Goal: Download file/media

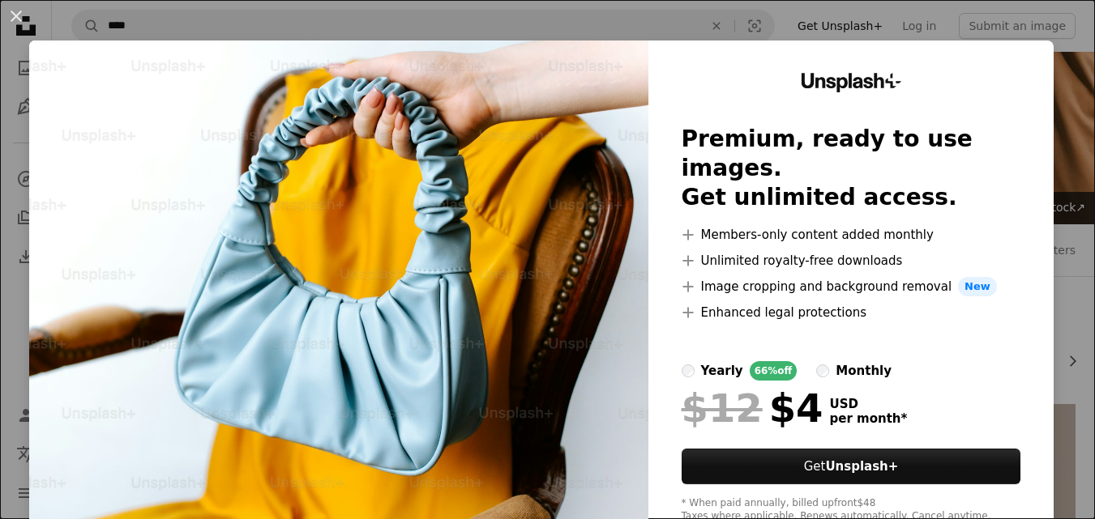
scroll to position [855, 0]
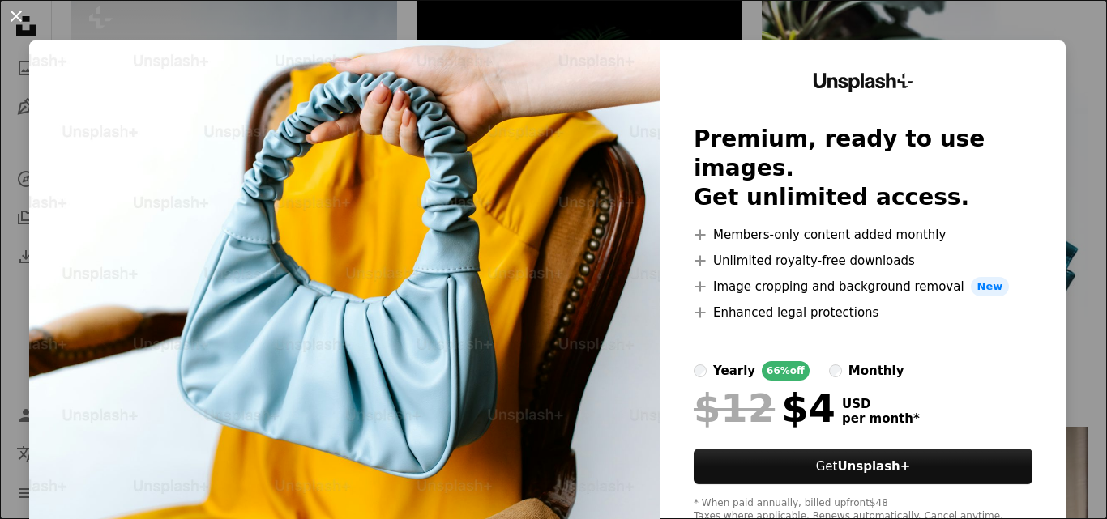
click at [14, 16] on button "An X shape" at bounding box center [15, 15] width 19 height 19
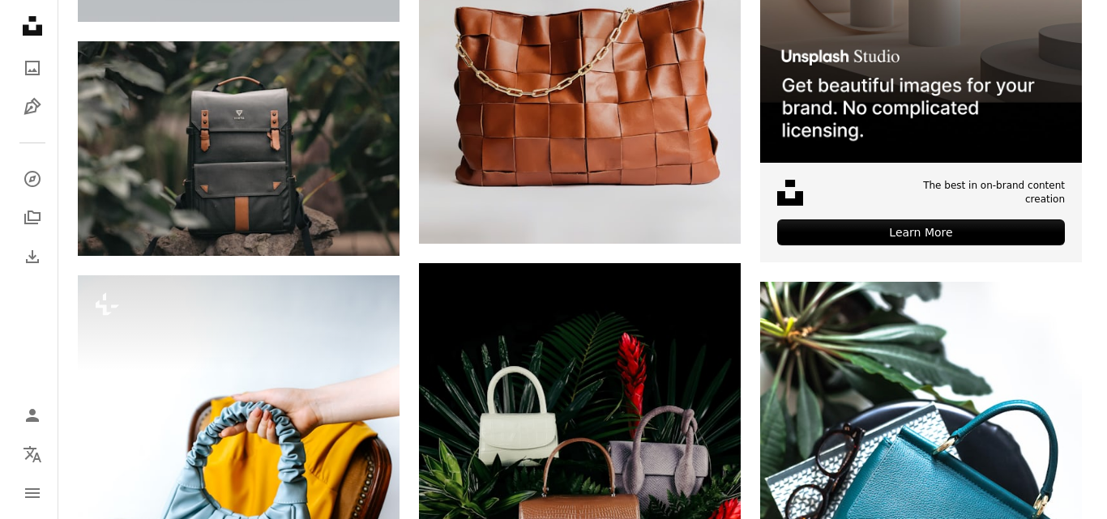
scroll to position [770, 0]
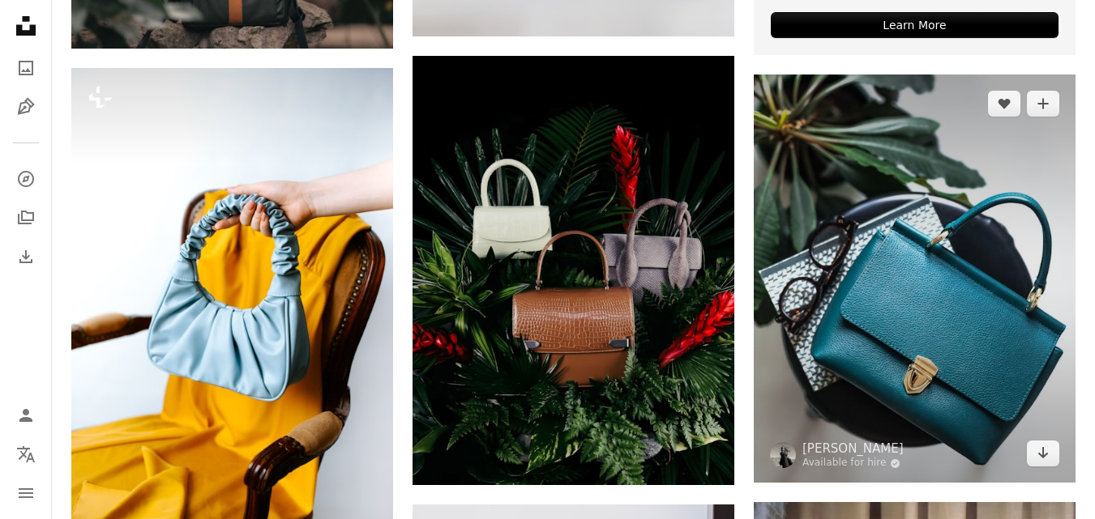
click at [965, 262] on img at bounding box center [914, 279] width 322 height 408
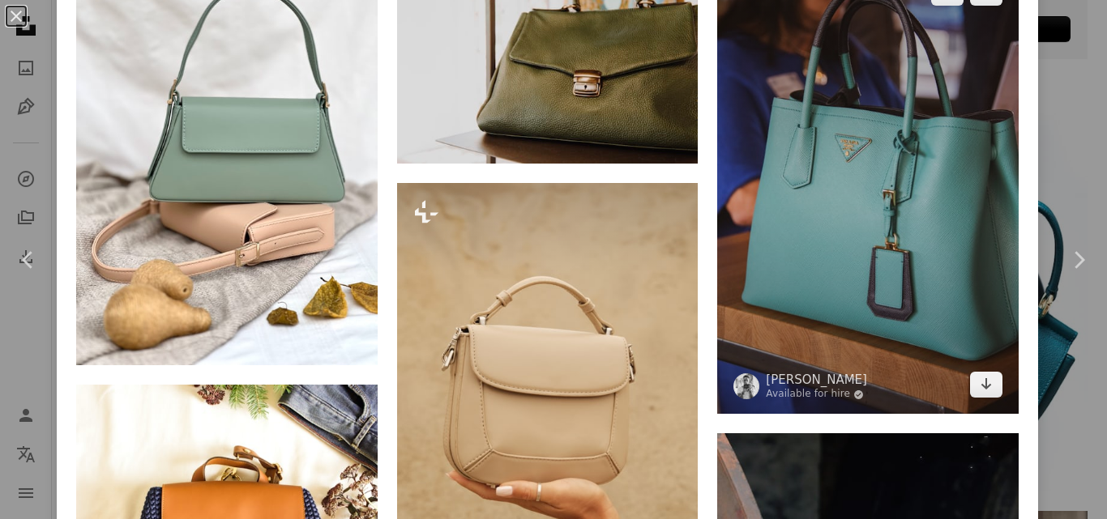
scroll to position [1103, 0]
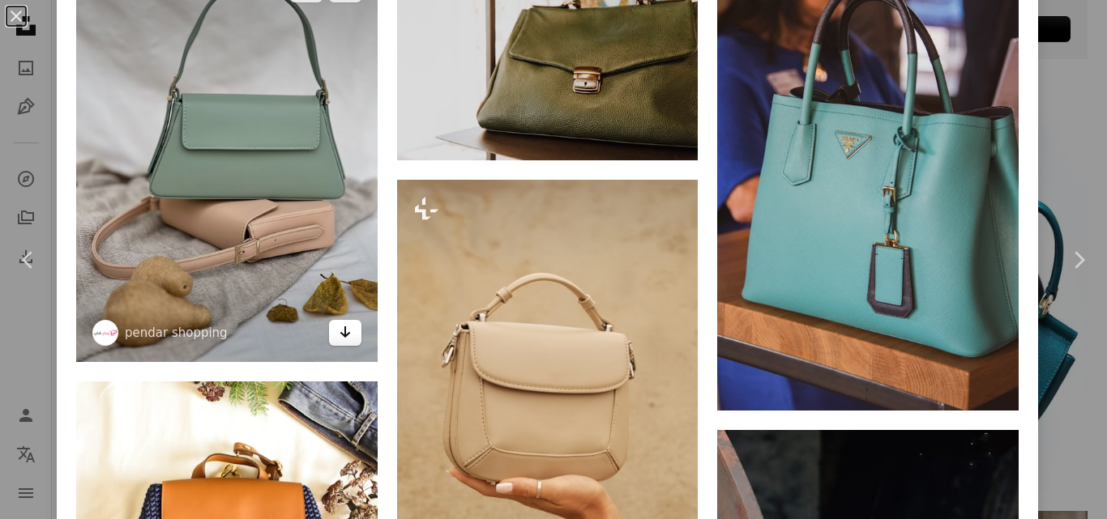
click at [348, 324] on link "Arrow pointing down" at bounding box center [345, 333] width 32 height 26
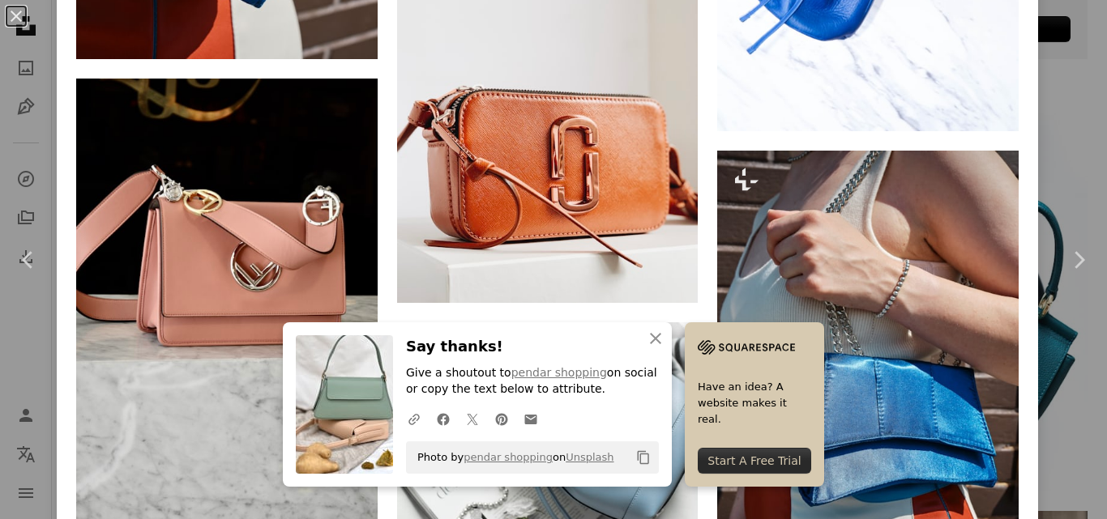
scroll to position [2725, 0]
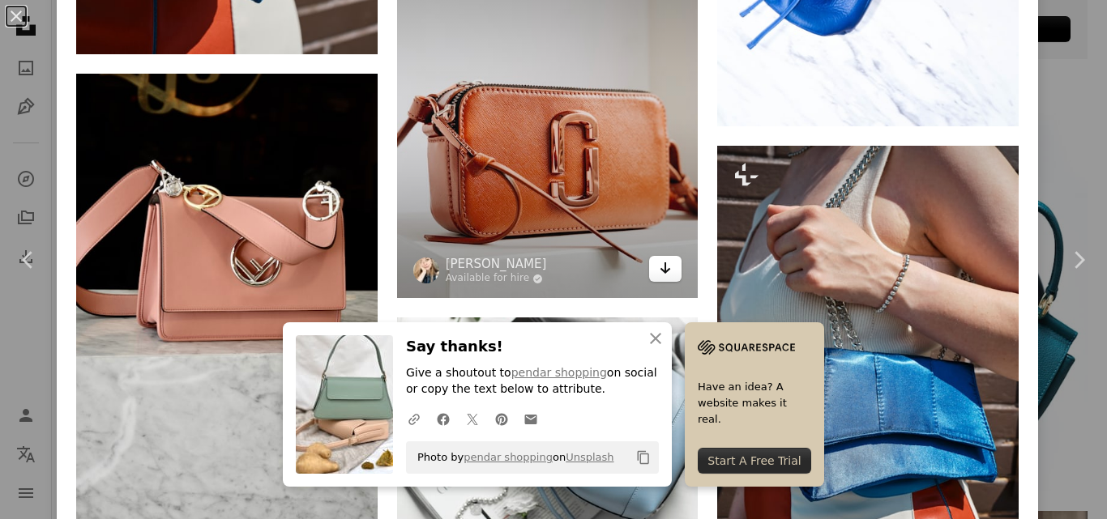
click at [659, 258] on icon "Arrow pointing down" at bounding box center [665, 267] width 13 height 19
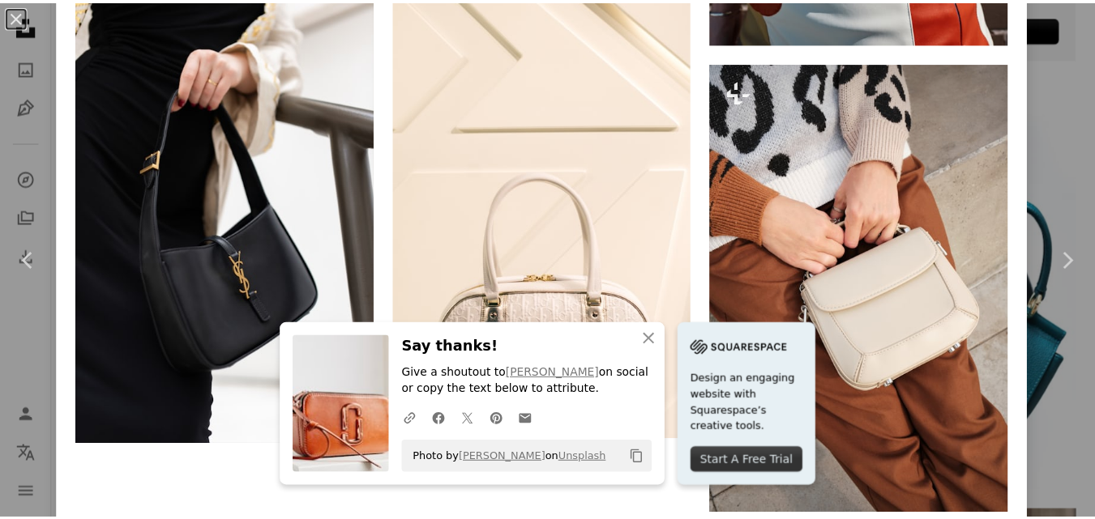
scroll to position [3283, 0]
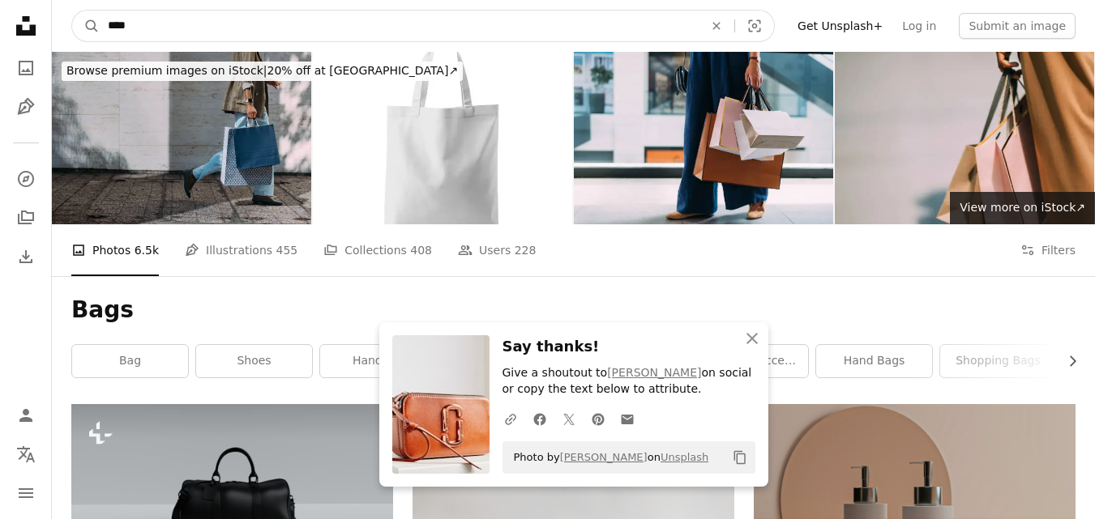
click at [198, 35] on input "****" at bounding box center [399, 26] width 599 height 31
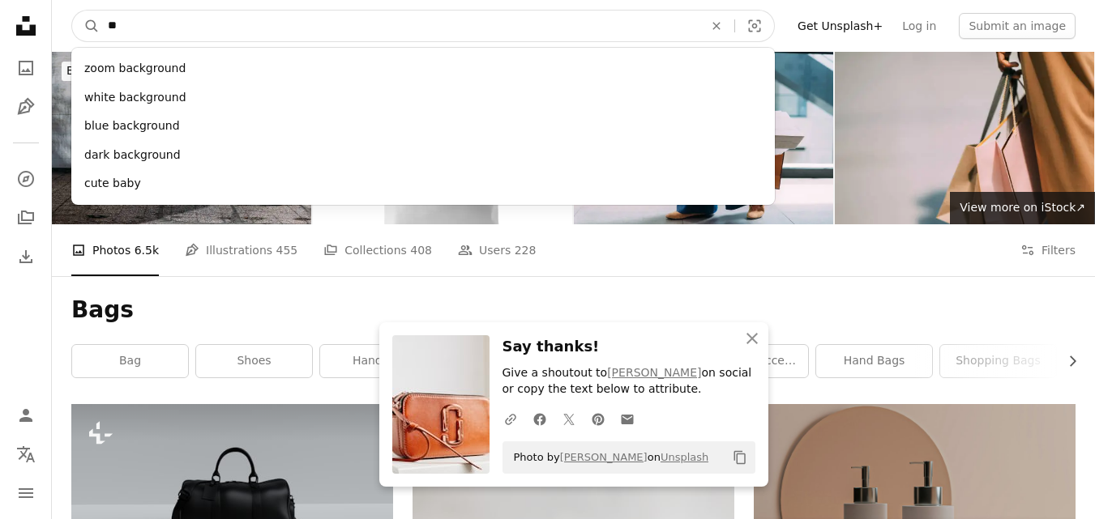
type input "*"
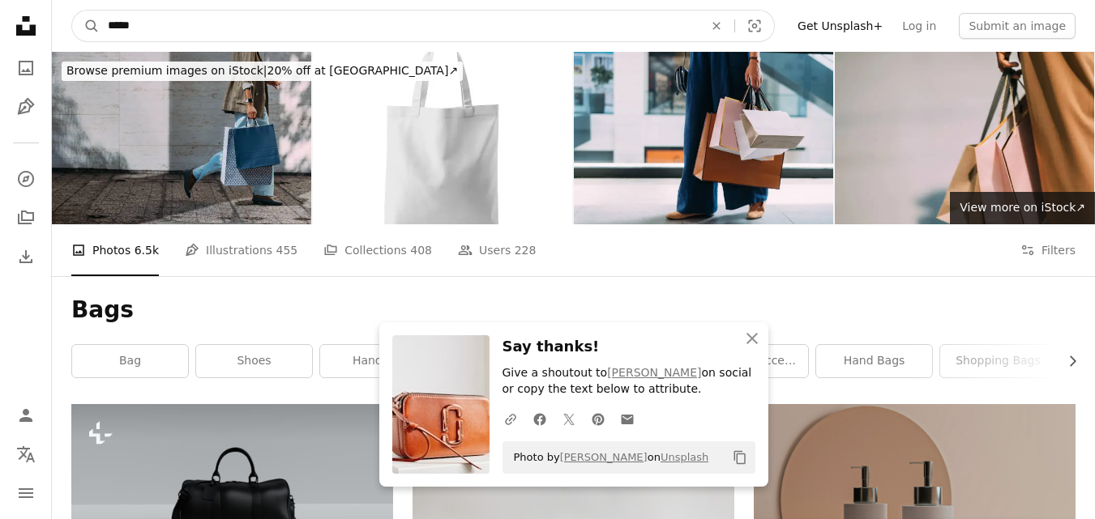
type input "*****"
click at [72, 11] on button "A magnifying glass" at bounding box center [86, 26] width 28 height 31
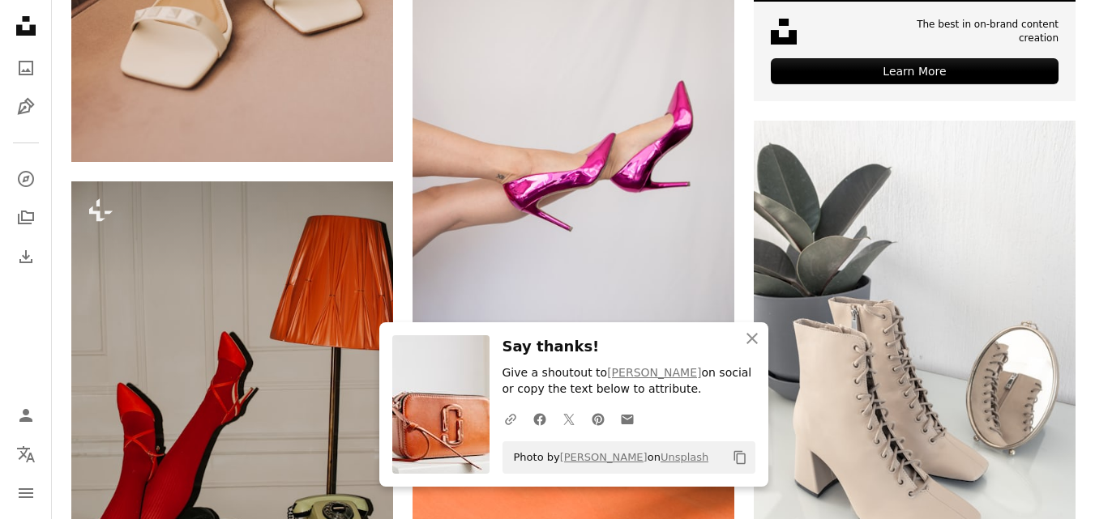
scroll to position [745, 0]
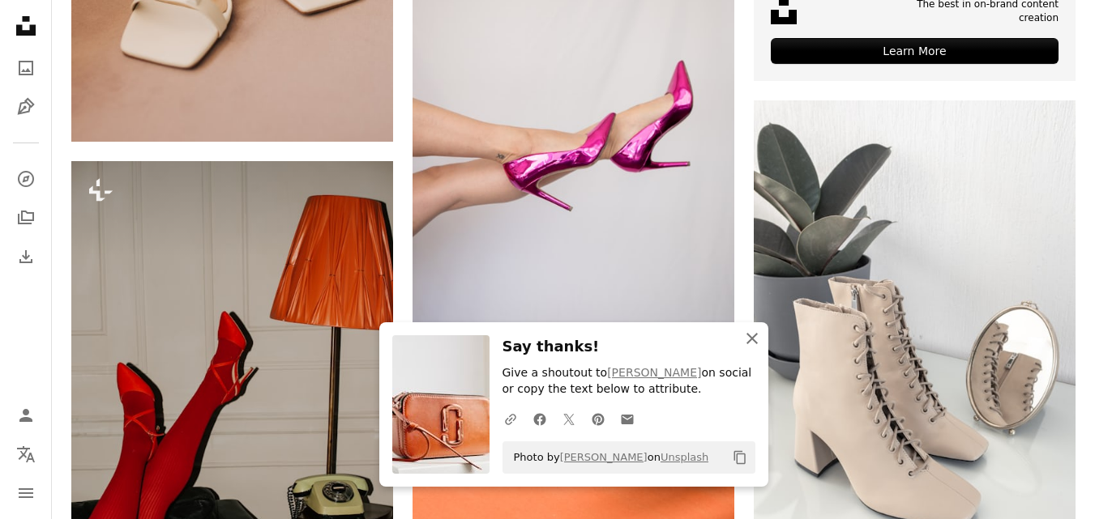
click at [749, 336] on icon "button" at bounding box center [751, 338] width 11 height 11
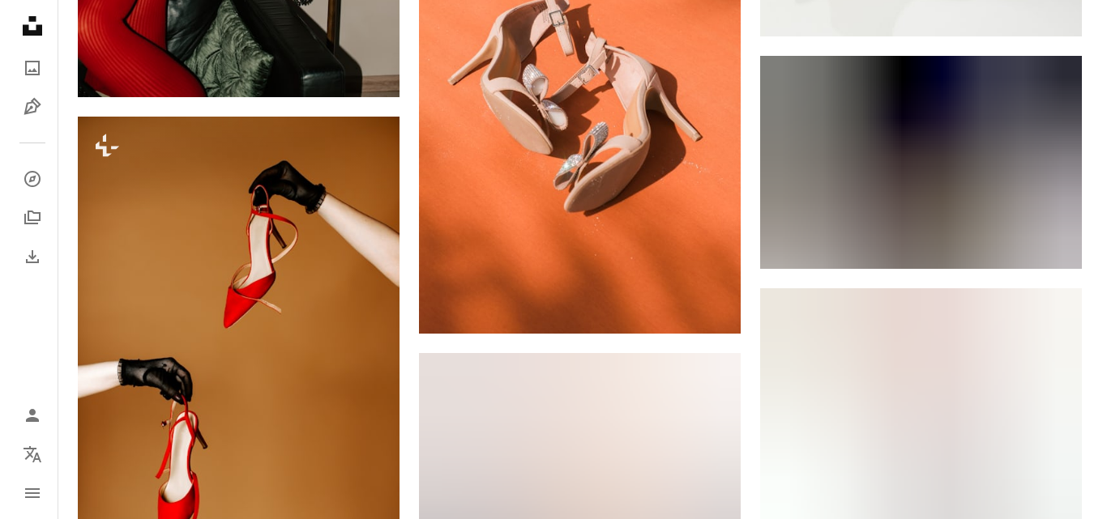
scroll to position [1287, 0]
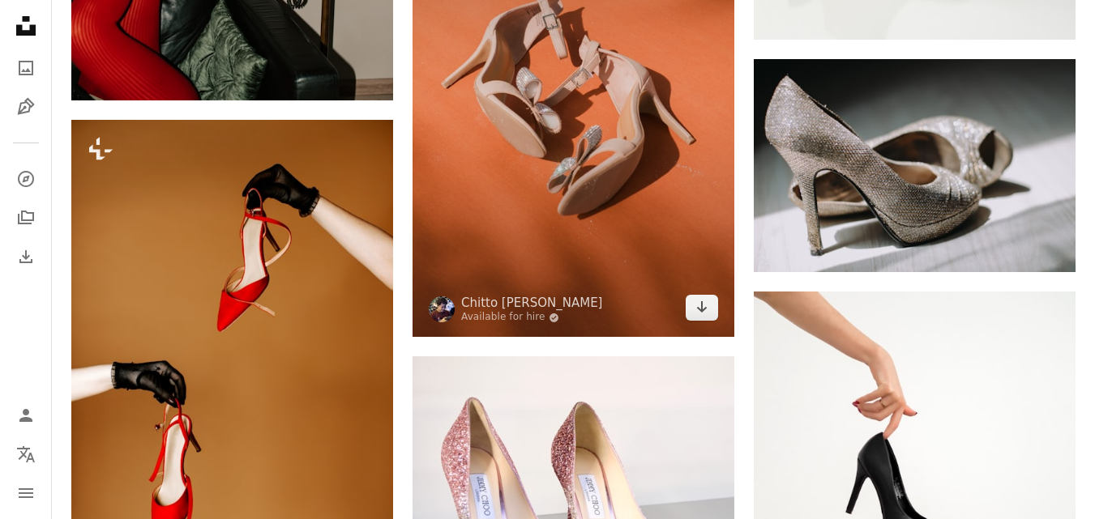
click at [600, 233] on img at bounding box center [573, 95] width 322 height 484
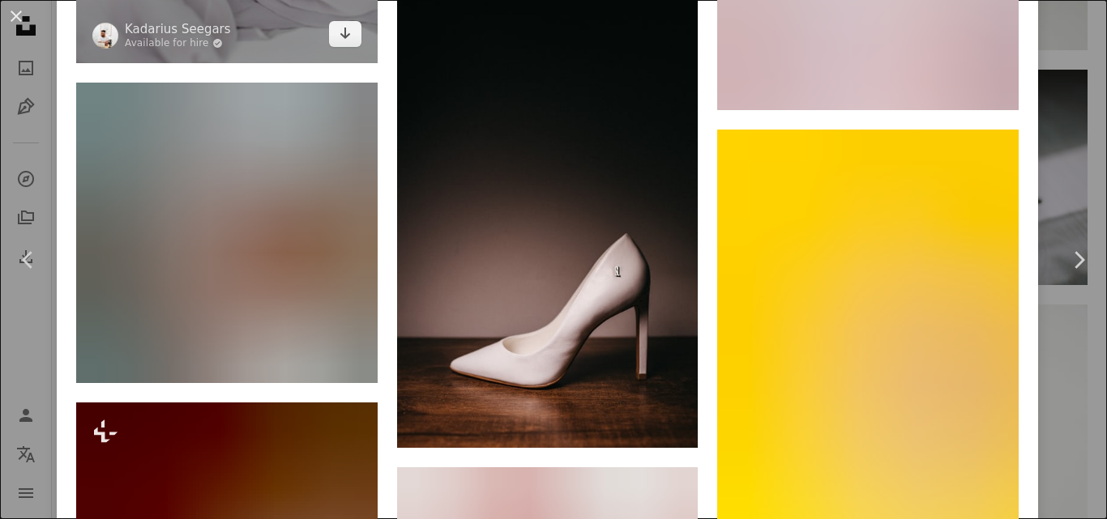
scroll to position [4507, 0]
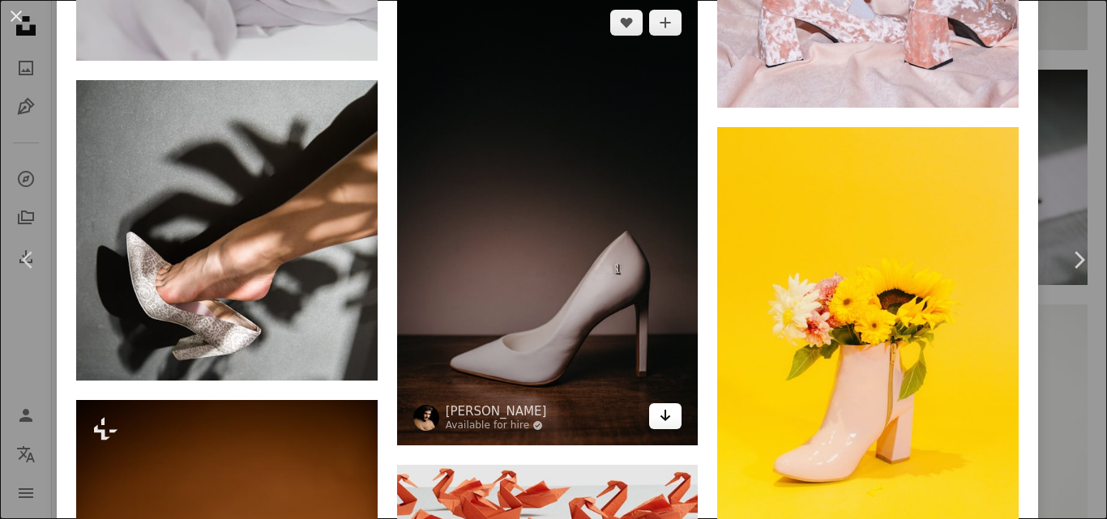
click at [660, 410] on icon "Download" at bounding box center [665, 415] width 11 height 11
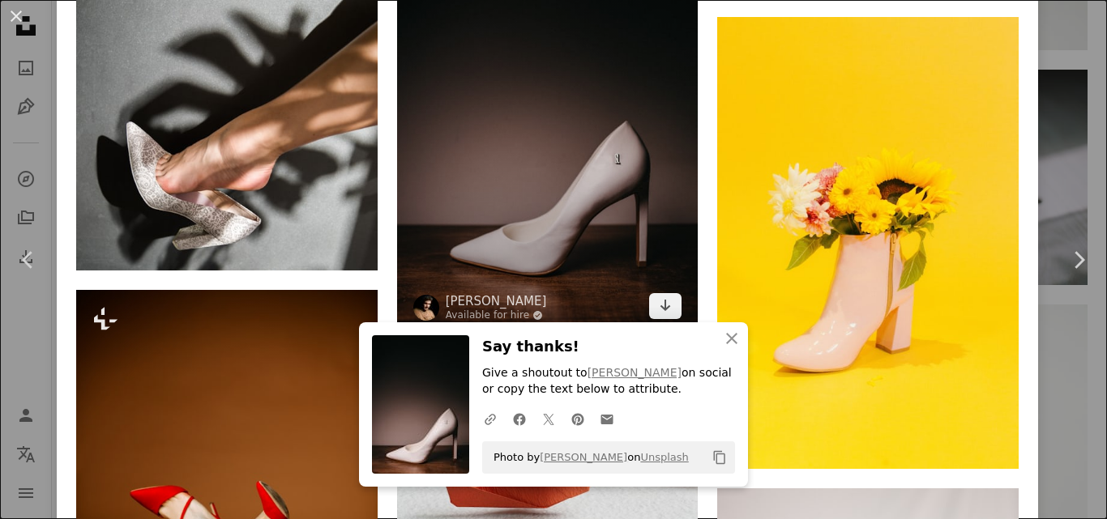
scroll to position [4608, 0]
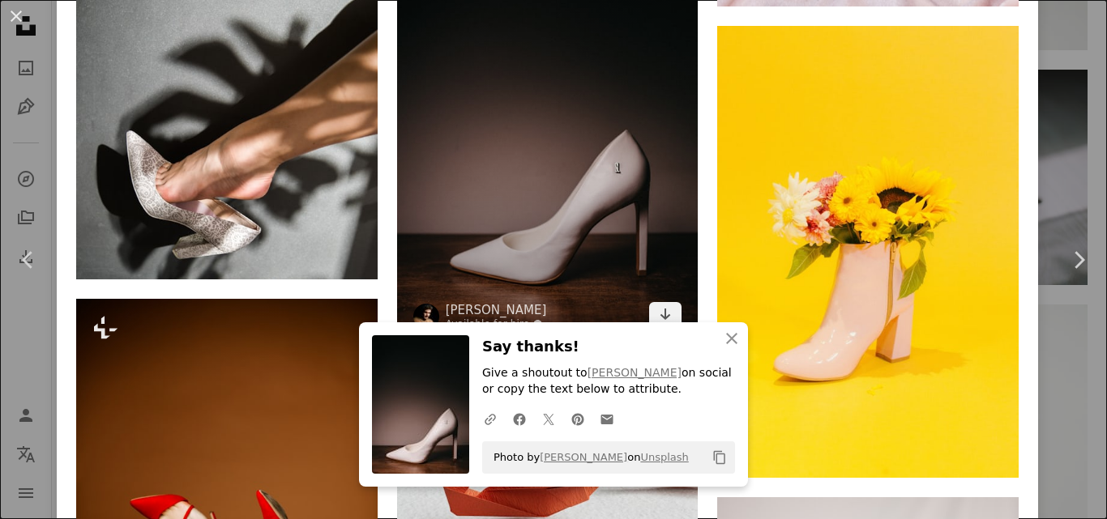
click at [558, 141] on img at bounding box center [547, 118] width 301 height 452
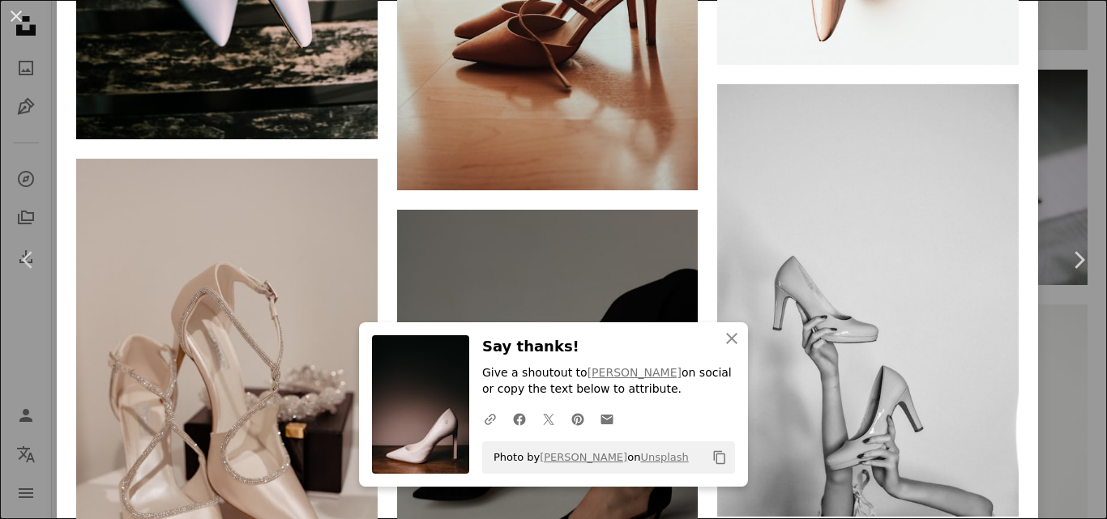
scroll to position [2509, 0]
click at [732, 332] on icon "An X shape" at bounding box center [731, 338] width 19 height 19
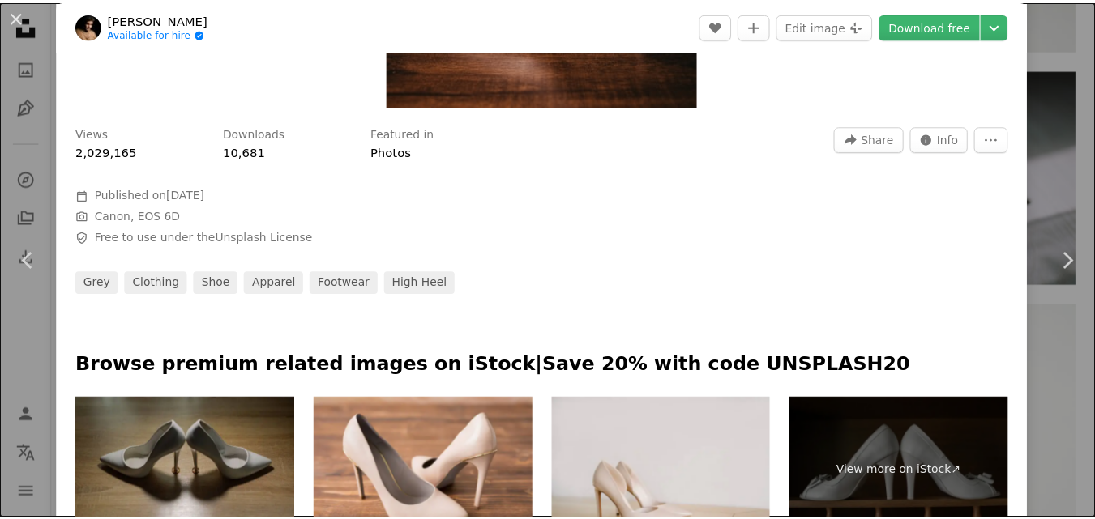
scroll to position [0, 0]
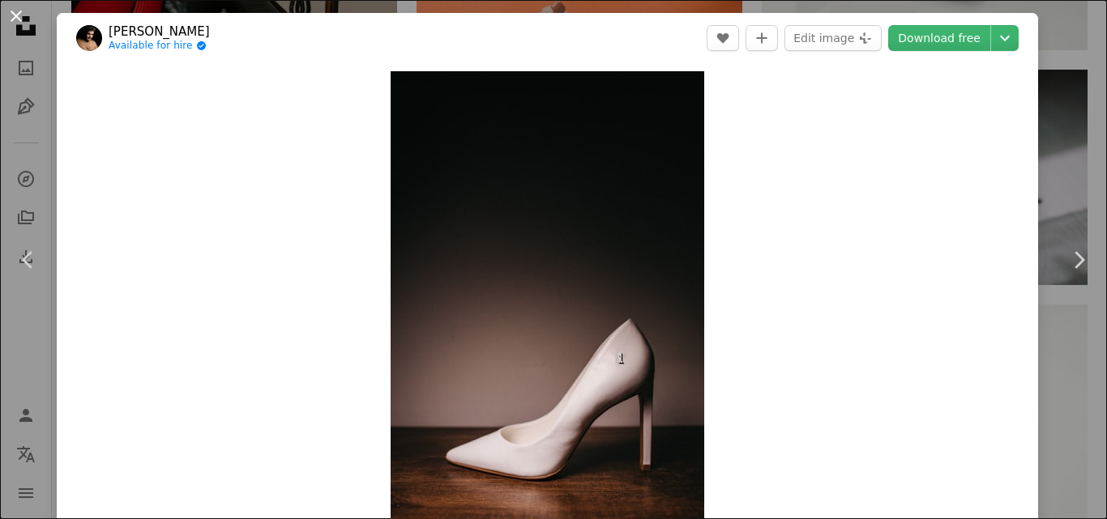
click at [17, 11] on button "An X shape" at bounding box center [15, 15] width 19 height 19
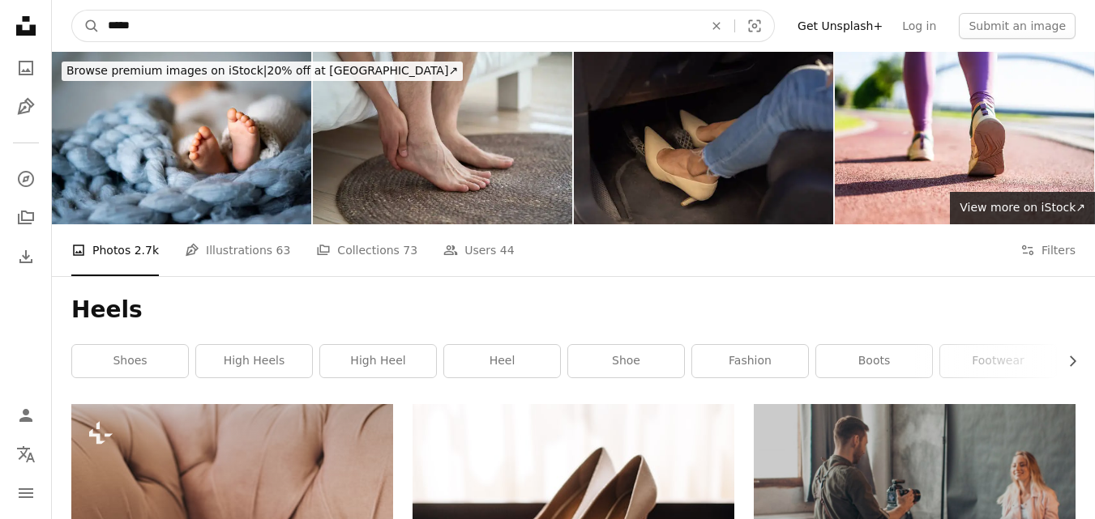
click at [193, 27] on input "*****" at bounding box center [399, 26] width 599 height 31
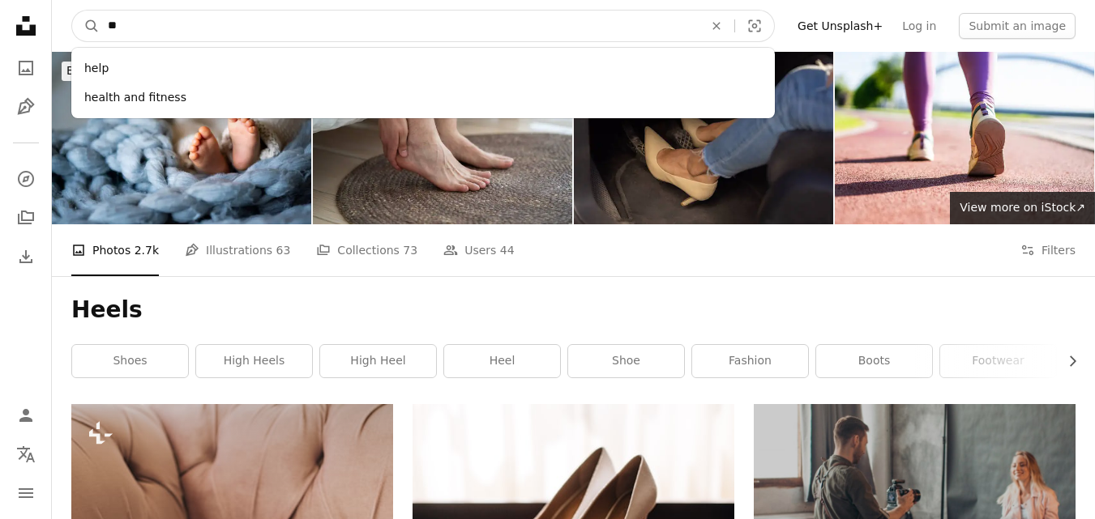
type input "*"
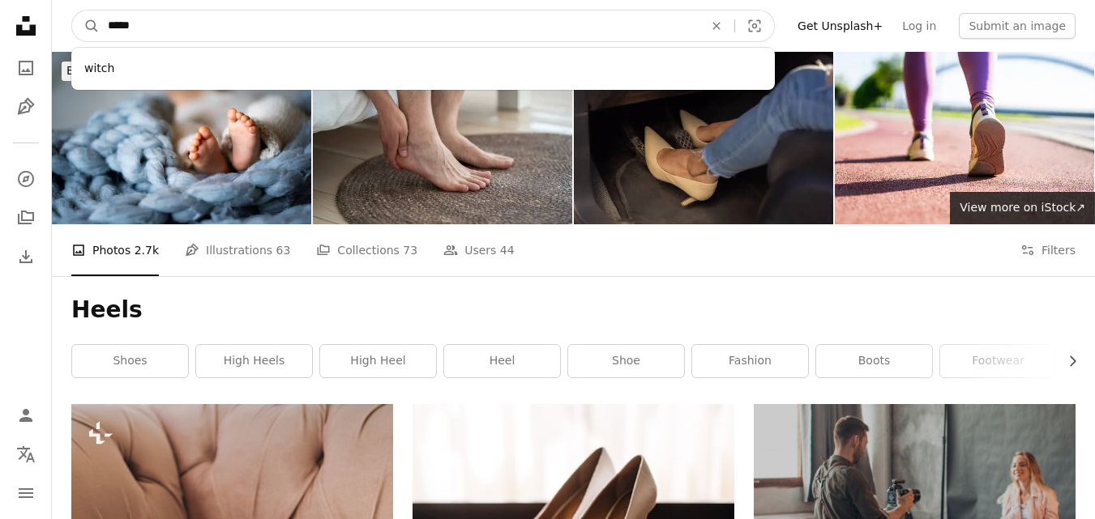
type input "*****"
click at [72, 11] on button "A magnifying glass" at bounding box center [86, 26] width 28 height 31
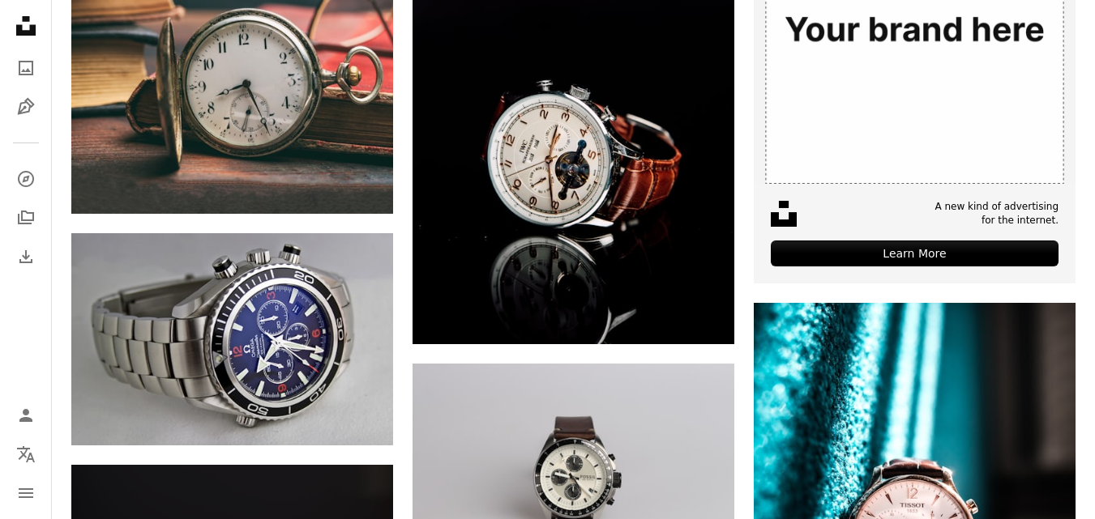
scroll to position [610, 0]
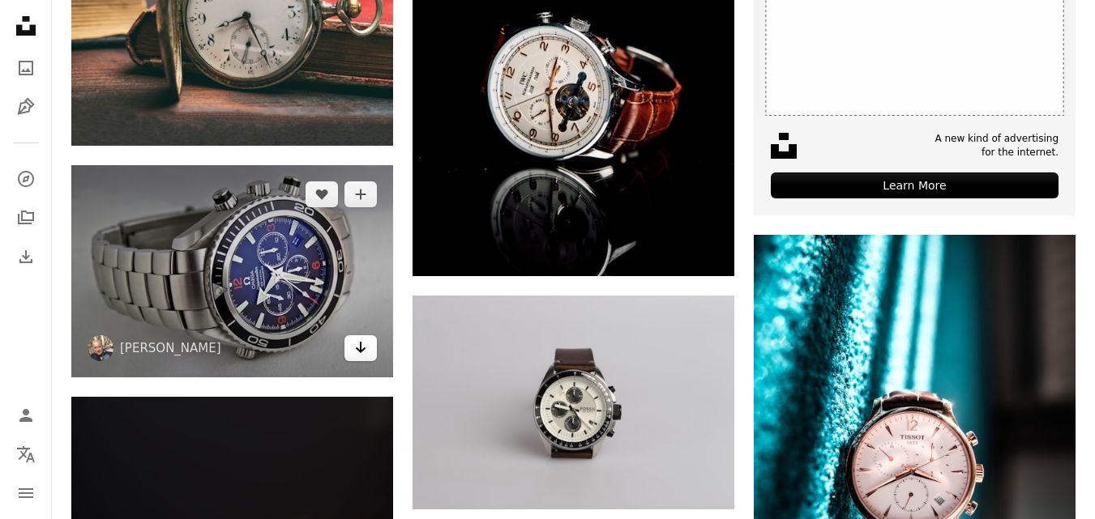
click at [365, 349] on icon "Download" at bounding box center [361, 347] width 11 height 11
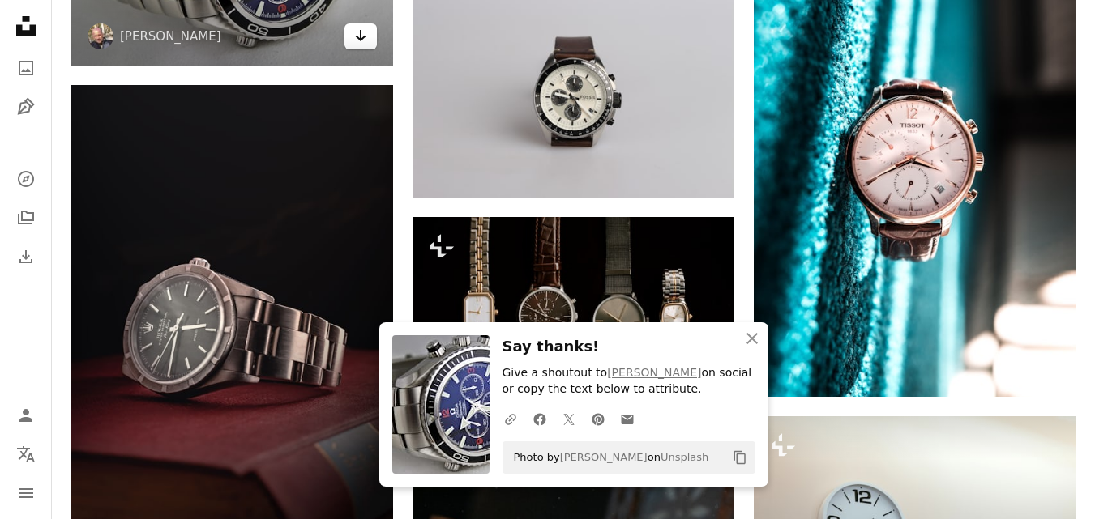
scroll to position [984, 0]
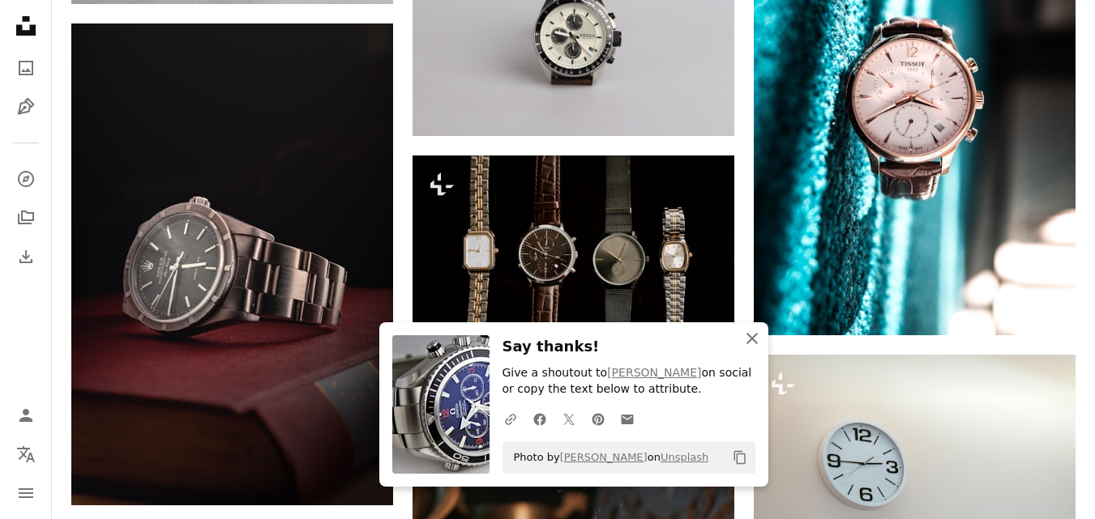
click at [753, 341] on icon "button" at bounding box center [751, 338] width 11 height 11
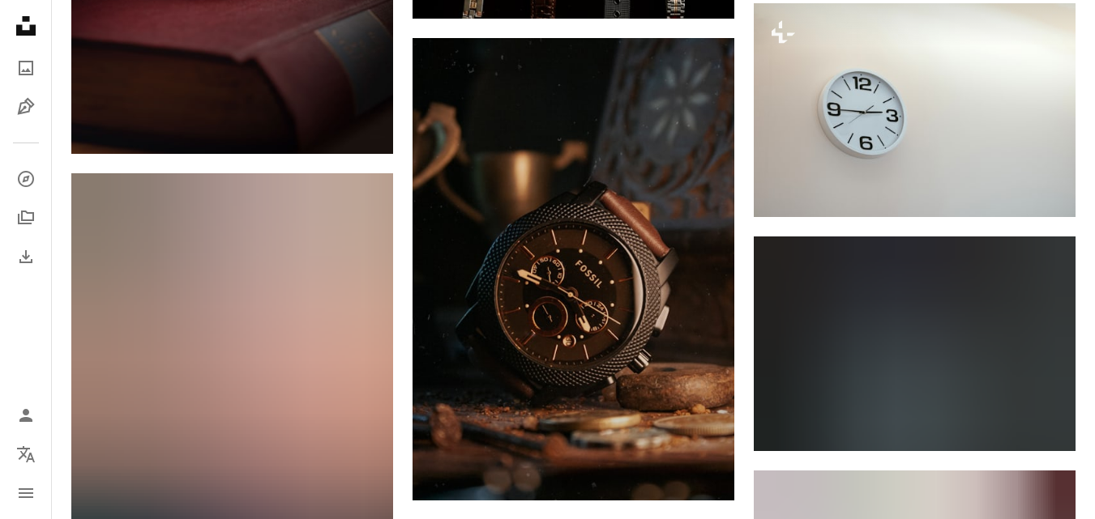
scroll to position [1392, 0]
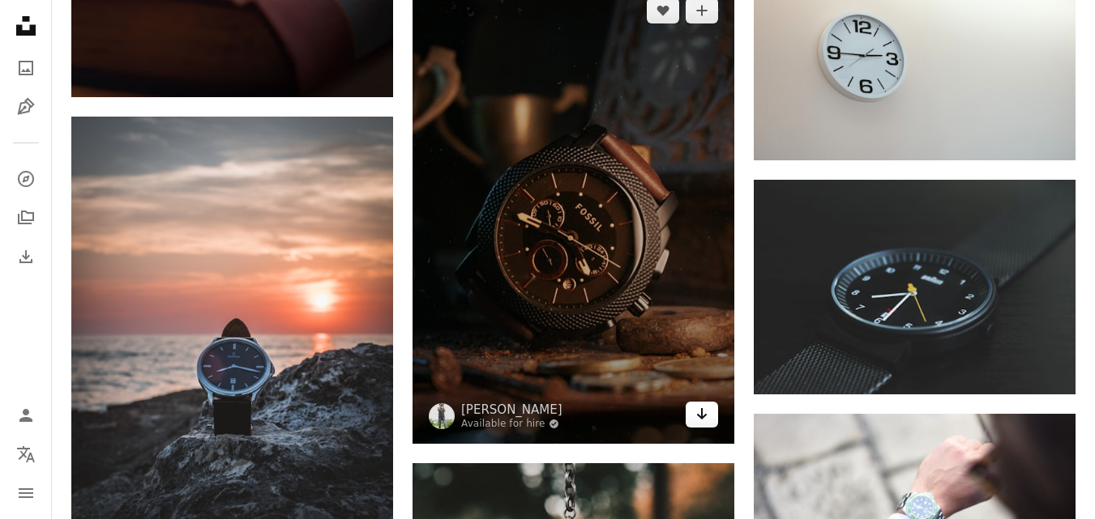
click at [707, 422] on icon "Arrow pointing down" at bounding box center [701, 413] width 13 height 19
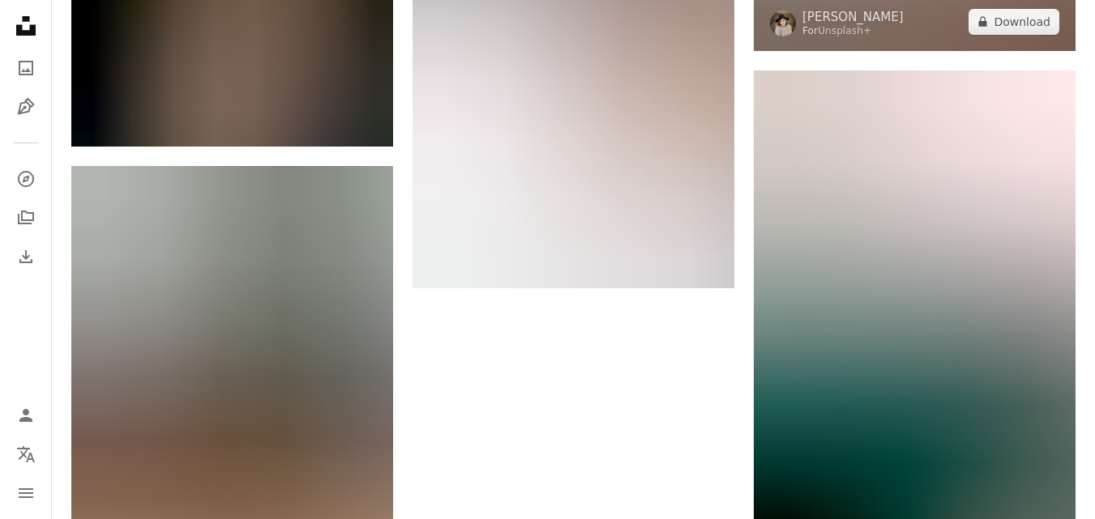
scroll to position [2572, 0]
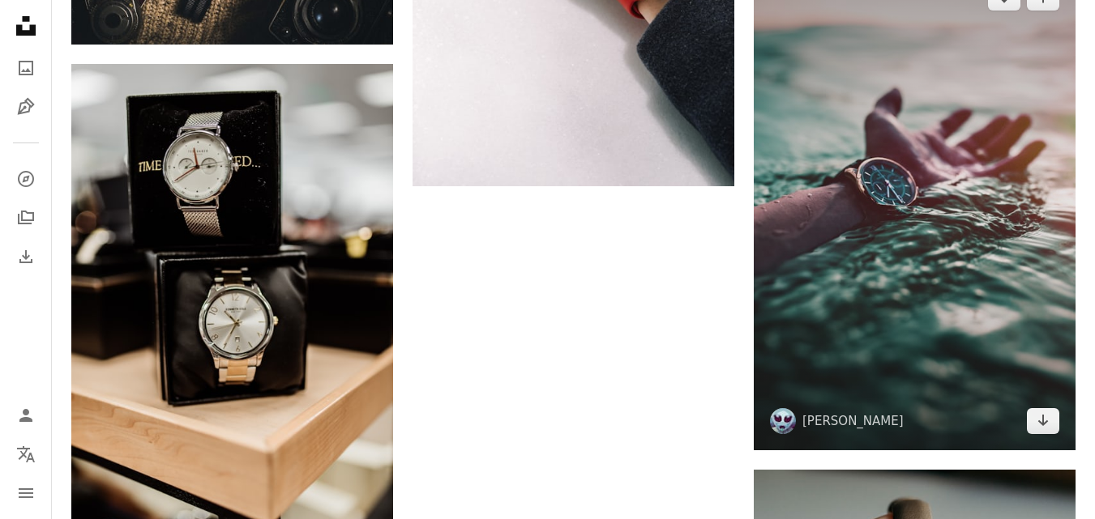
click at [904, 369] on img at bounding box center [914, 209] width 322 height 483
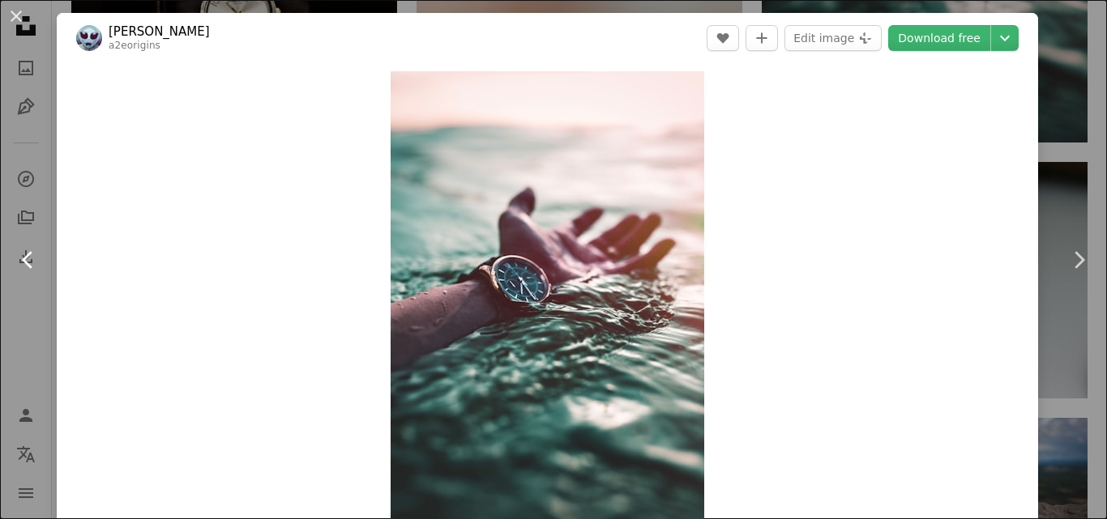
scroll to position [2922, 0]
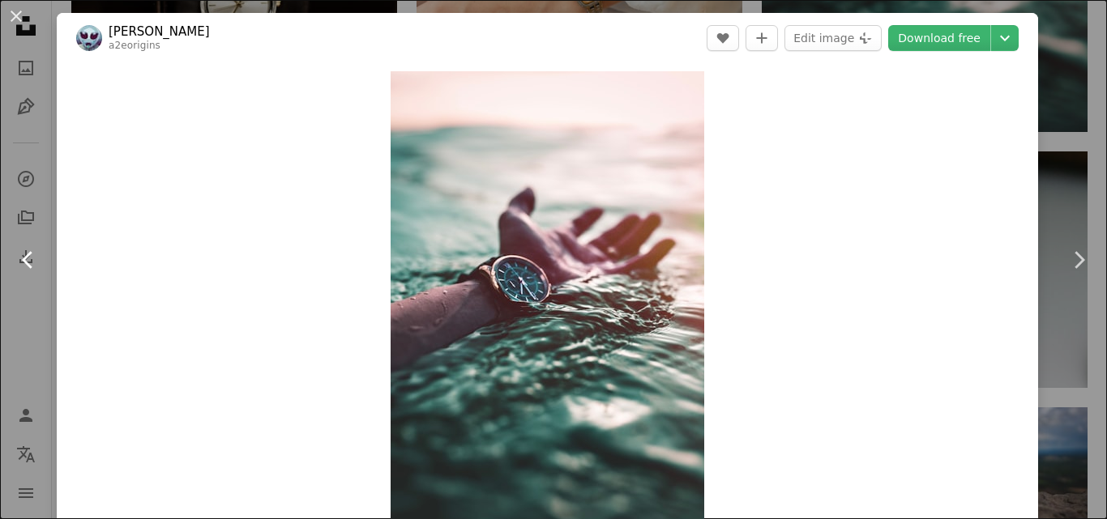
click at [5, 322] on link "Chevron left" at bounding box center [28, 260] width 57 height 156
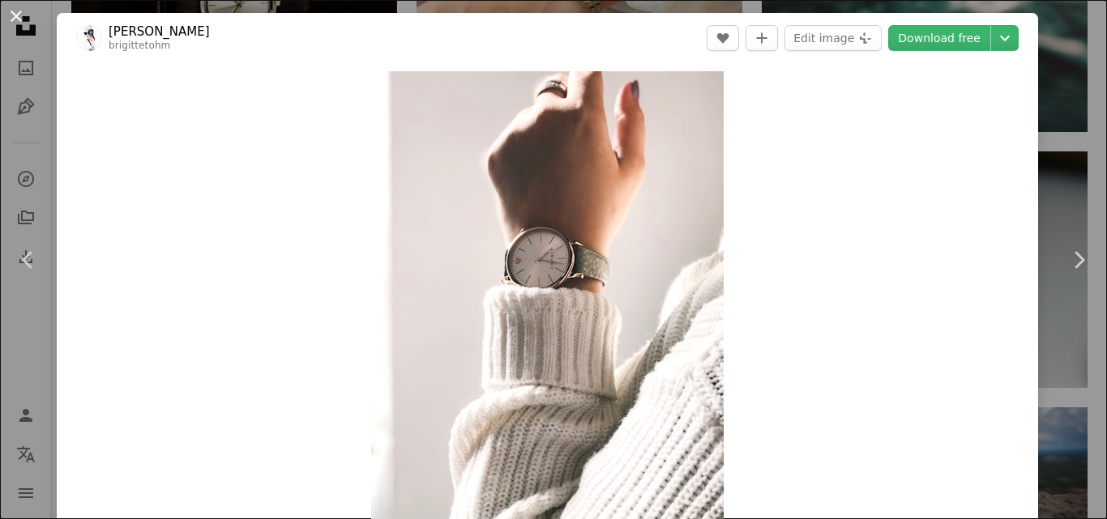
click at [15, 14] on button "An X shape" at bounding box center [15, 15] width 19 height 19
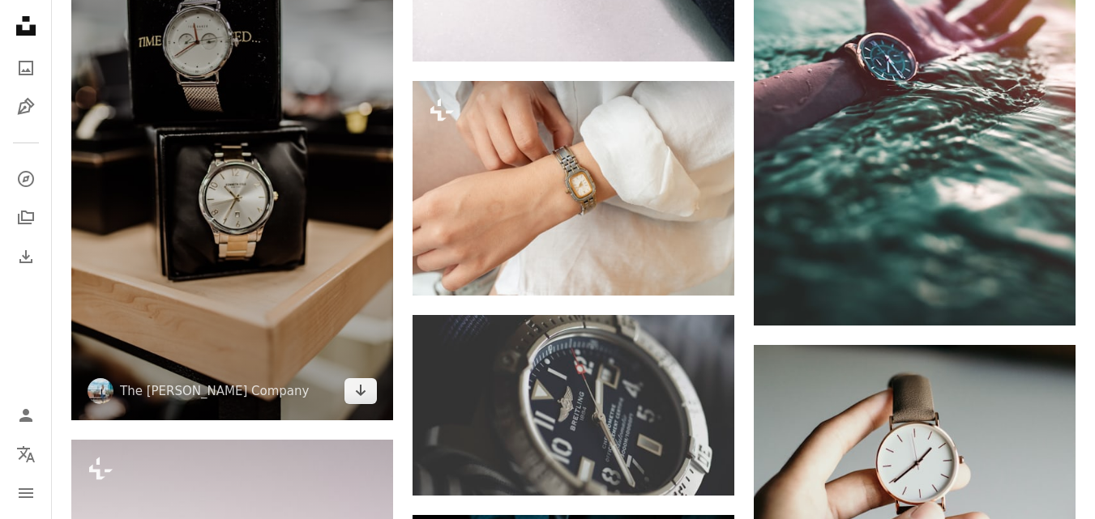
scroll to position [2706, 0]
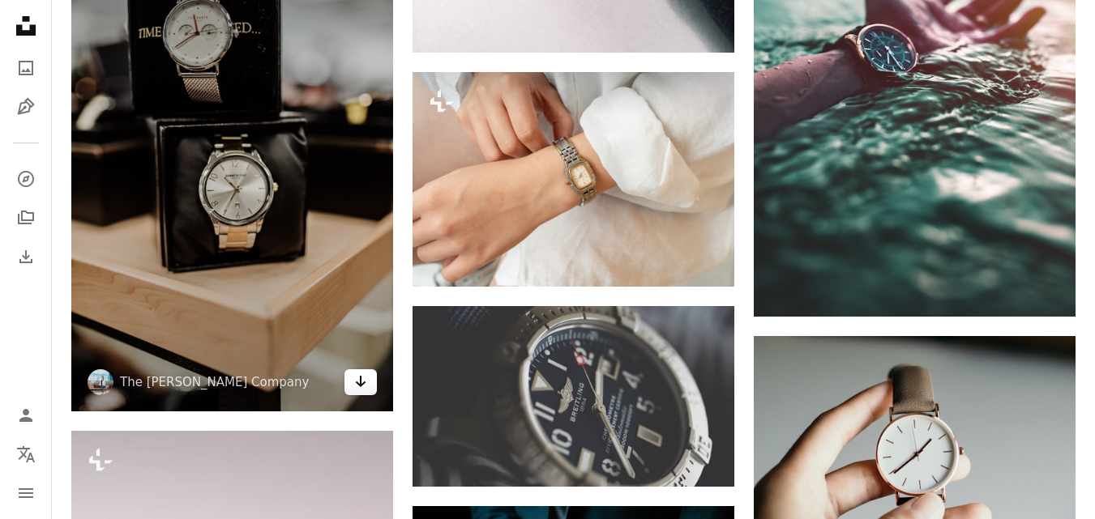
click at [357, 391] on icon "Arrow pointing down" at bounding box center [360, 381] width 13 height 19
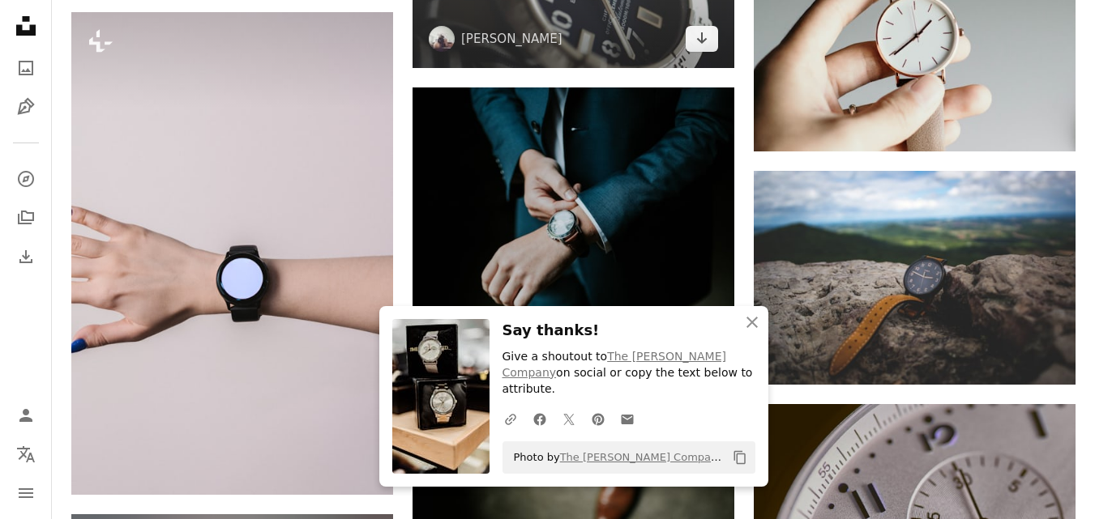
scroll to position [3124, 0]
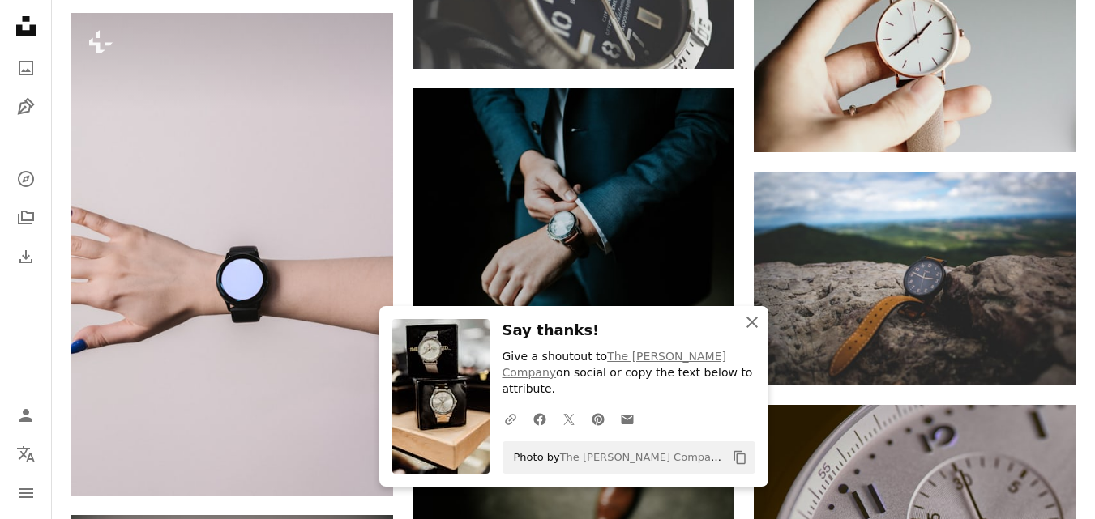
click at [749, 332] on icon "An X shape" at bounding box center [751, 322] width 19 height 19
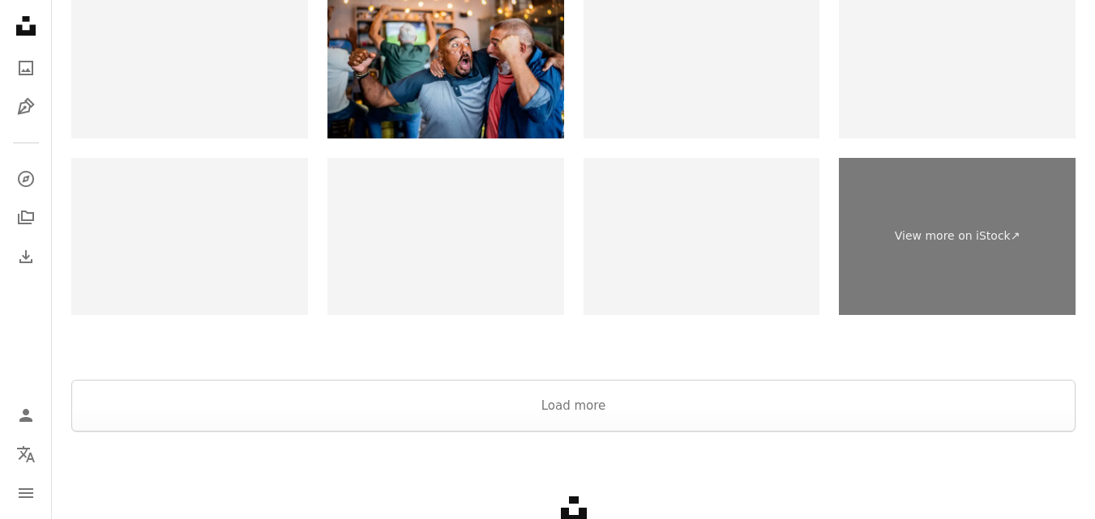
scroll to position [5776, 0]
